Goal: Transaction & Acquisition: Purchase product/service

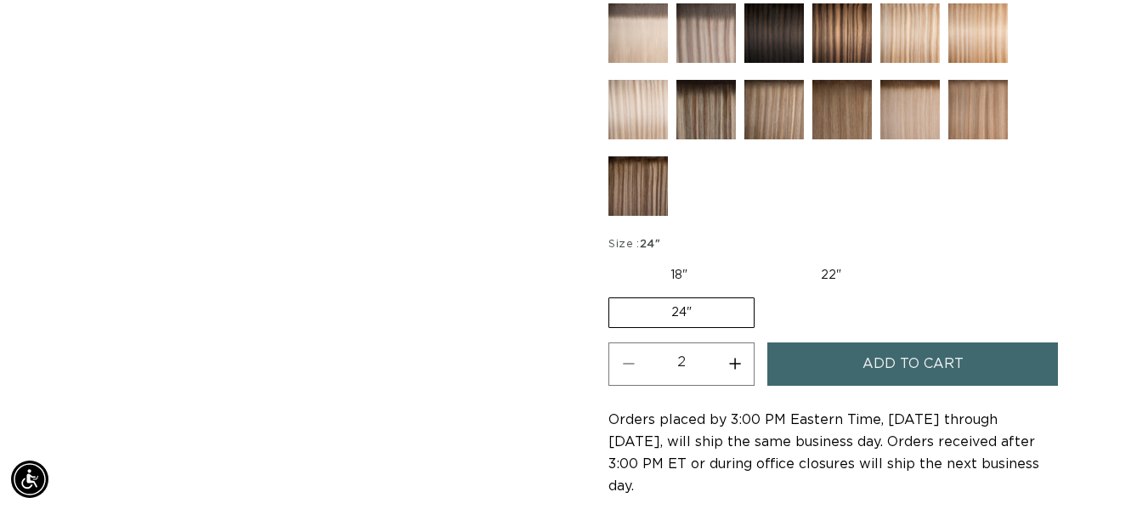
scroll to position [0, 2054]
click at [670, 277] on label "18" Variant sold out or unavailable" at bounding box center [678, 275] width 141 height 29
click at [613, 258] on input "18" Variant sold out or unavailable" at bounding box center [612, 257] width 1 height 1
radio input "true"
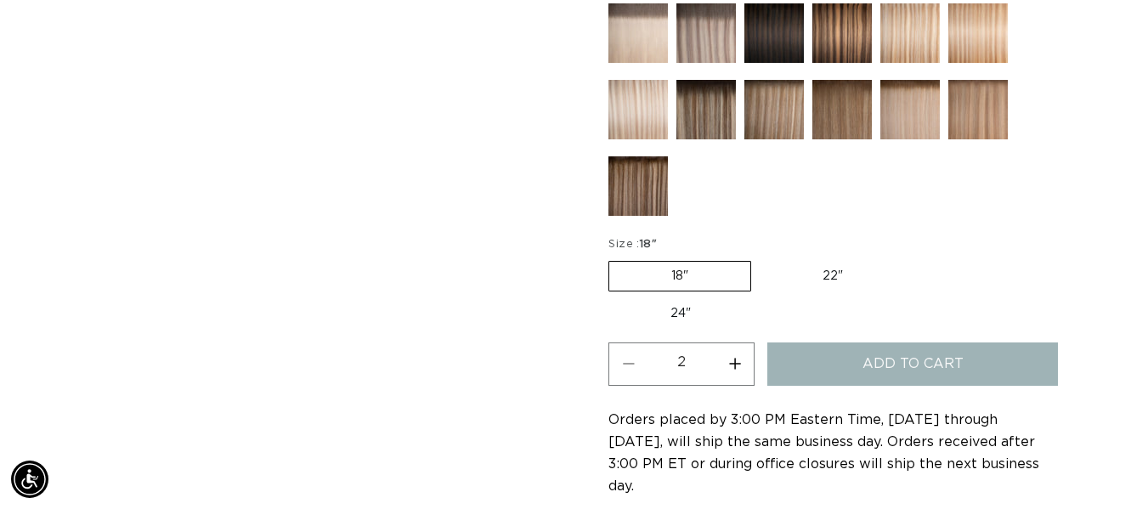
type input "1"
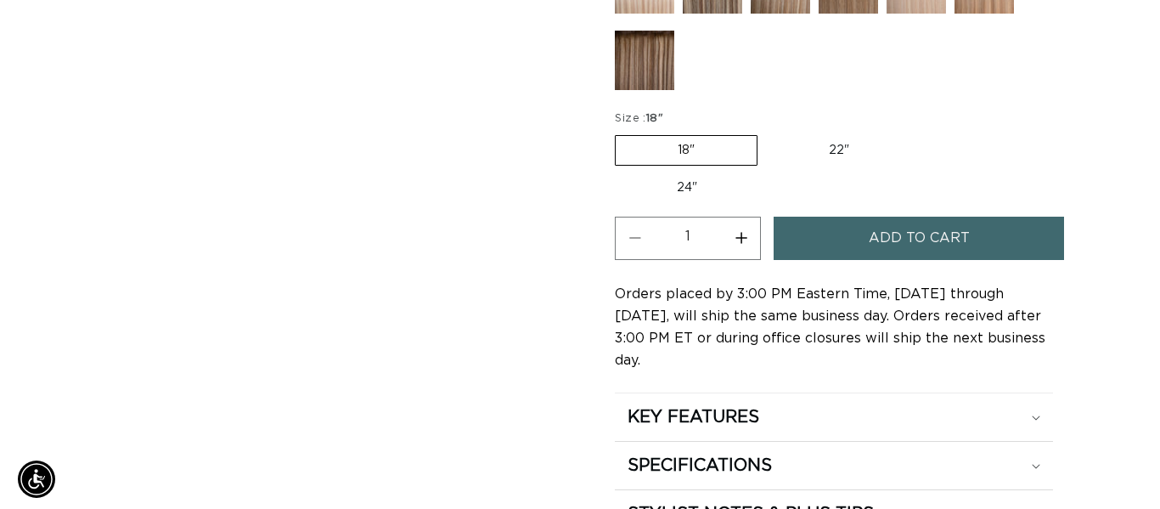
scroll to position [0, 1027]
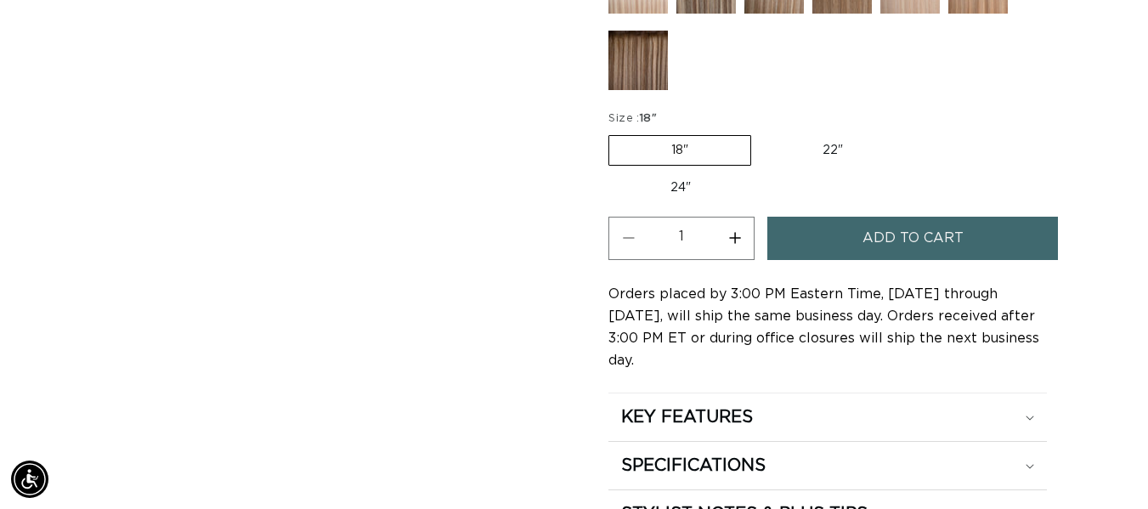
click at [1004, 245] on button "Add to cart" at bounding box center [912, 238] width 290 height 43
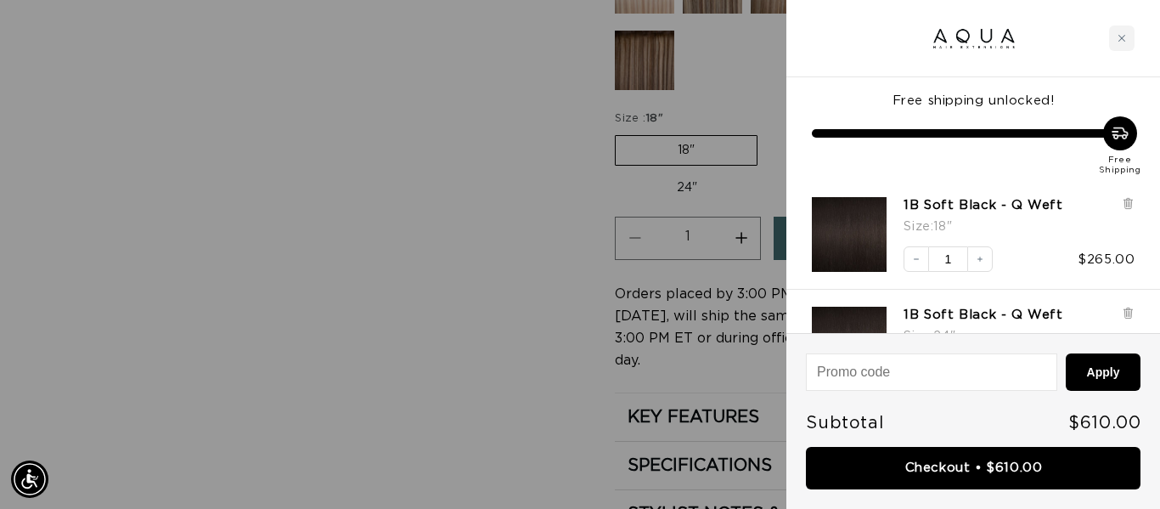
scroll to position [0, 1040]
drag, startPoint x: 1159, startPoint y: 200, endPoint x: 1159, endPoint y: 234, distance: 34.0
click at [1147, 234] on div "1B Soft Black - Q Weft Size : 18" Decrease quantity 1 Increase quantity $265.00" at bounding box center [974, 235] width 374 height 110
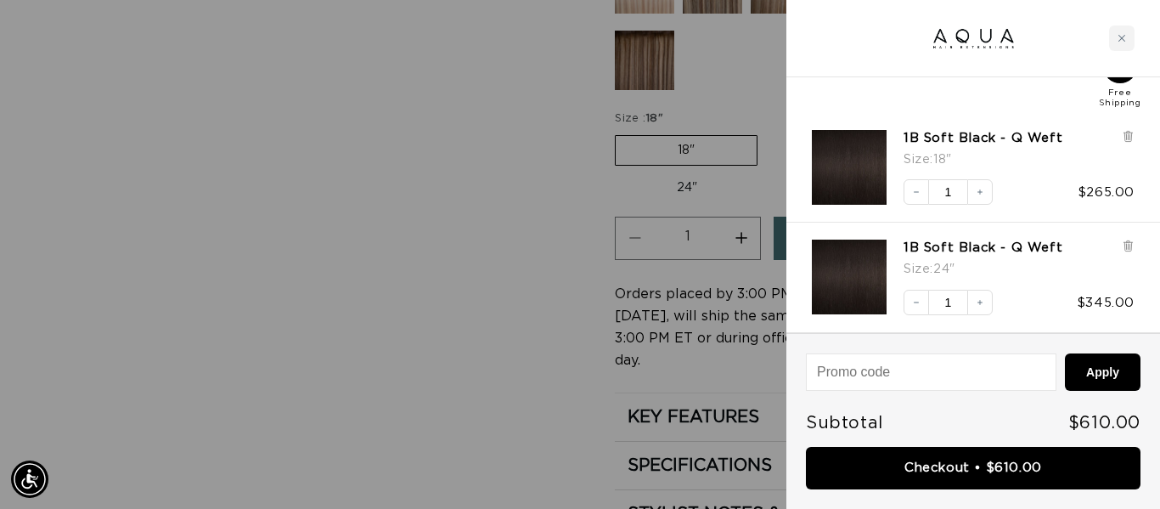
scroll to position [0, 0]
click at [450, 254] on div at bounding box center [580, 254] width 1160 height 509
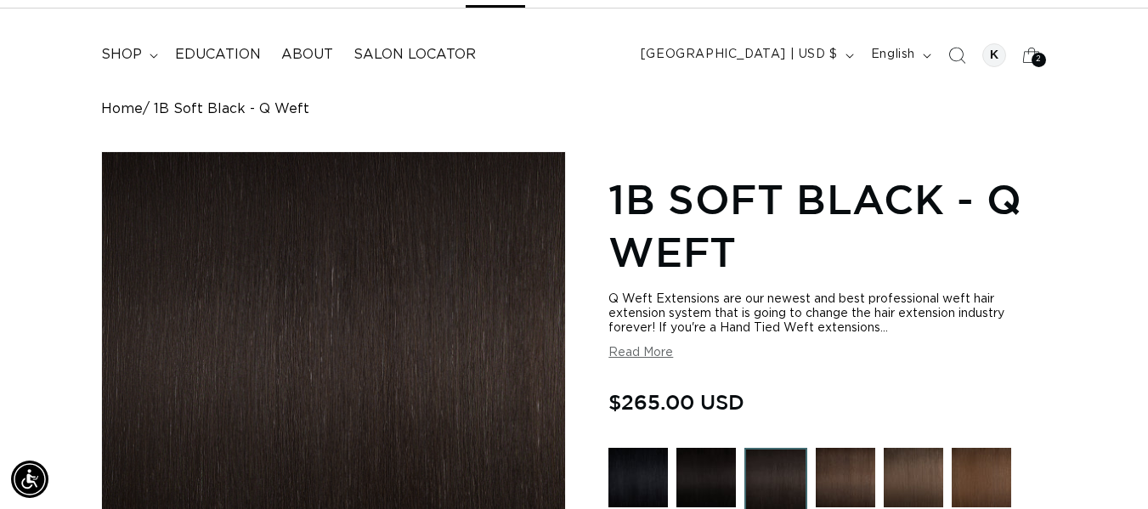
click at [631, 354] on button "Read More" at bounding box center [640, 353] width 65 height 14
